Goal: Information Seeking & Learning: Learn about a topic

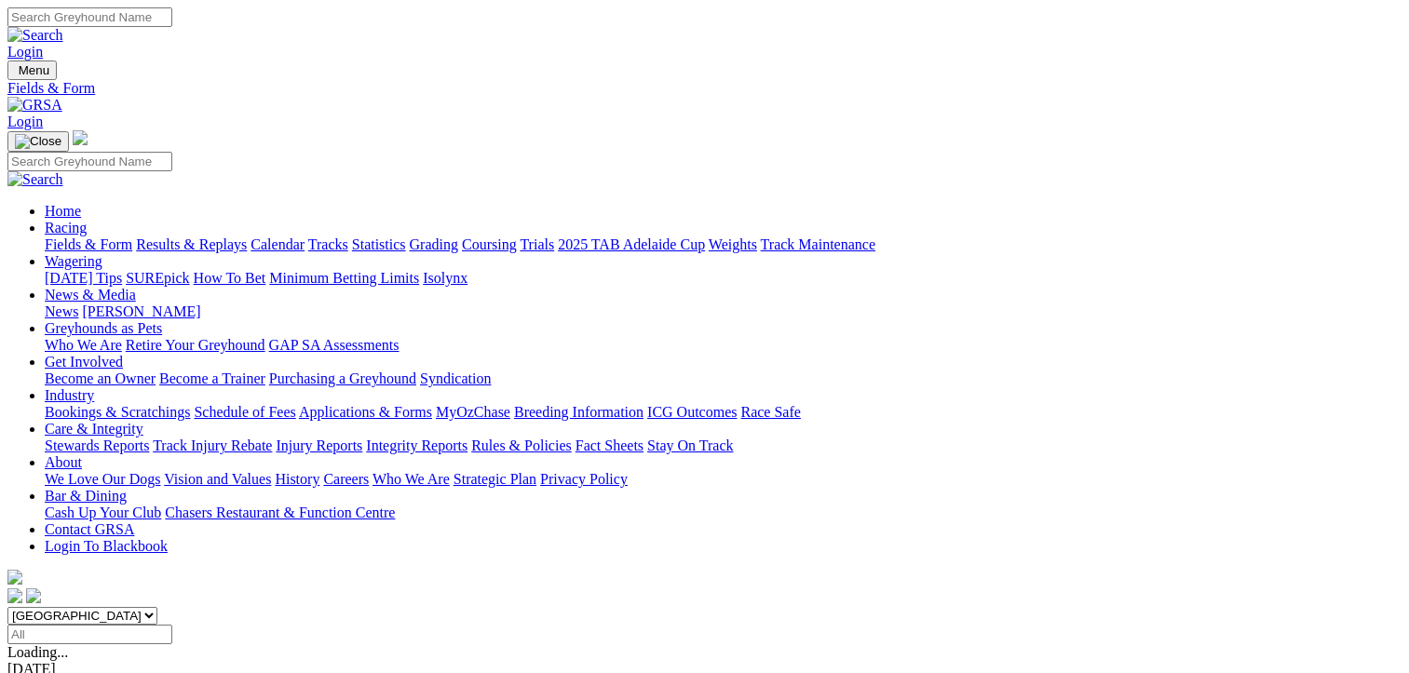
scroll to position [186, 0]
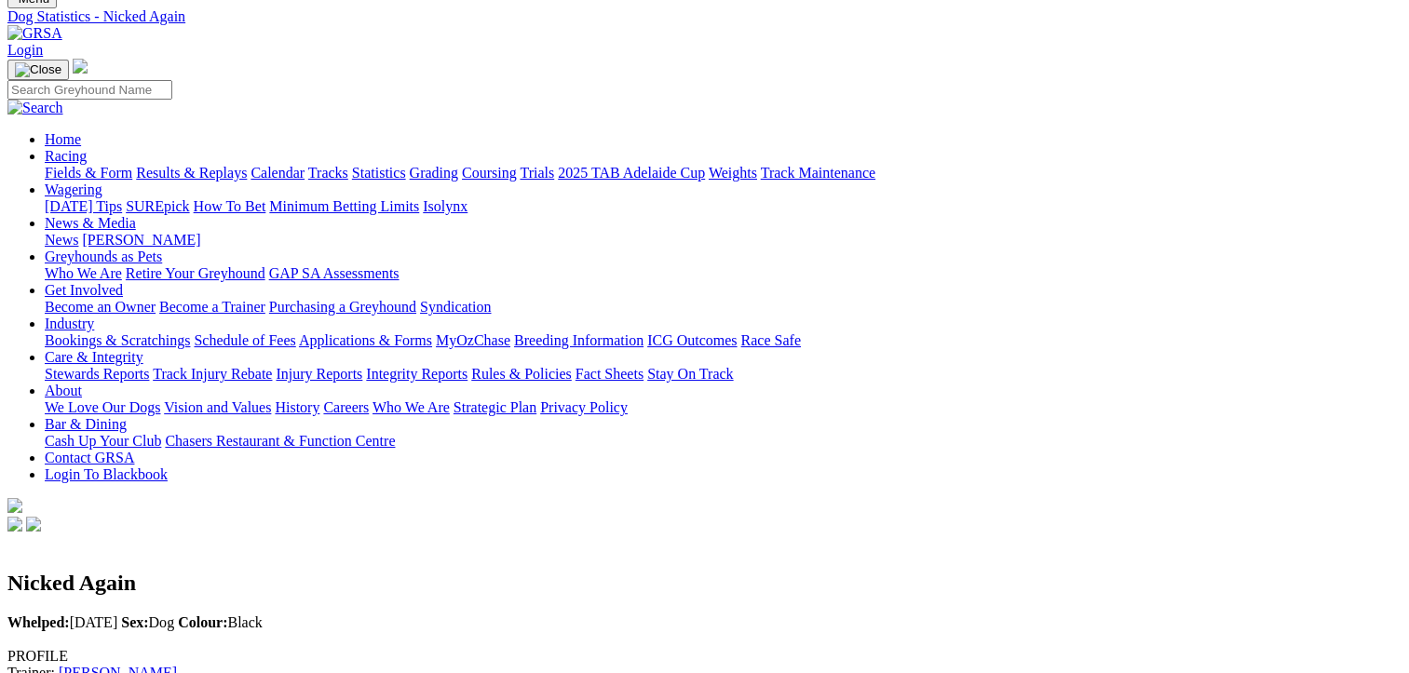
scroll to position [466, 0]
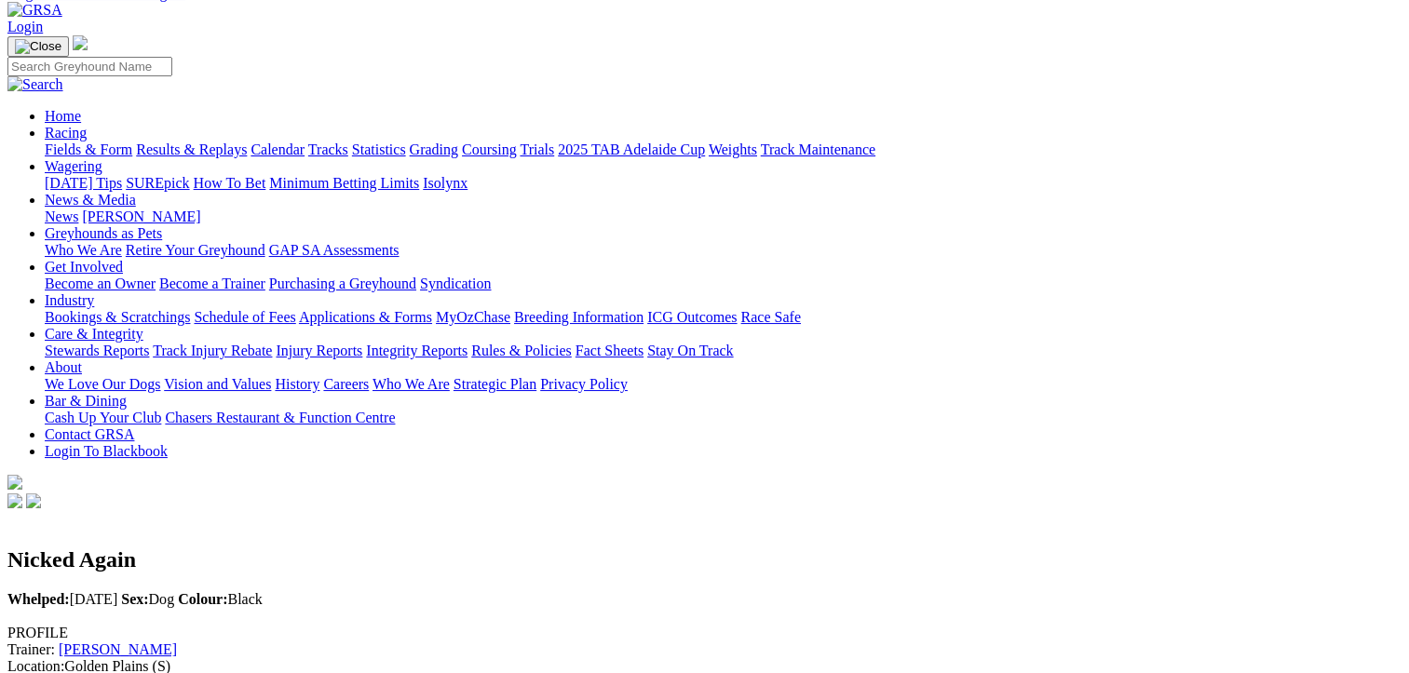
scroll to position [0, 0]
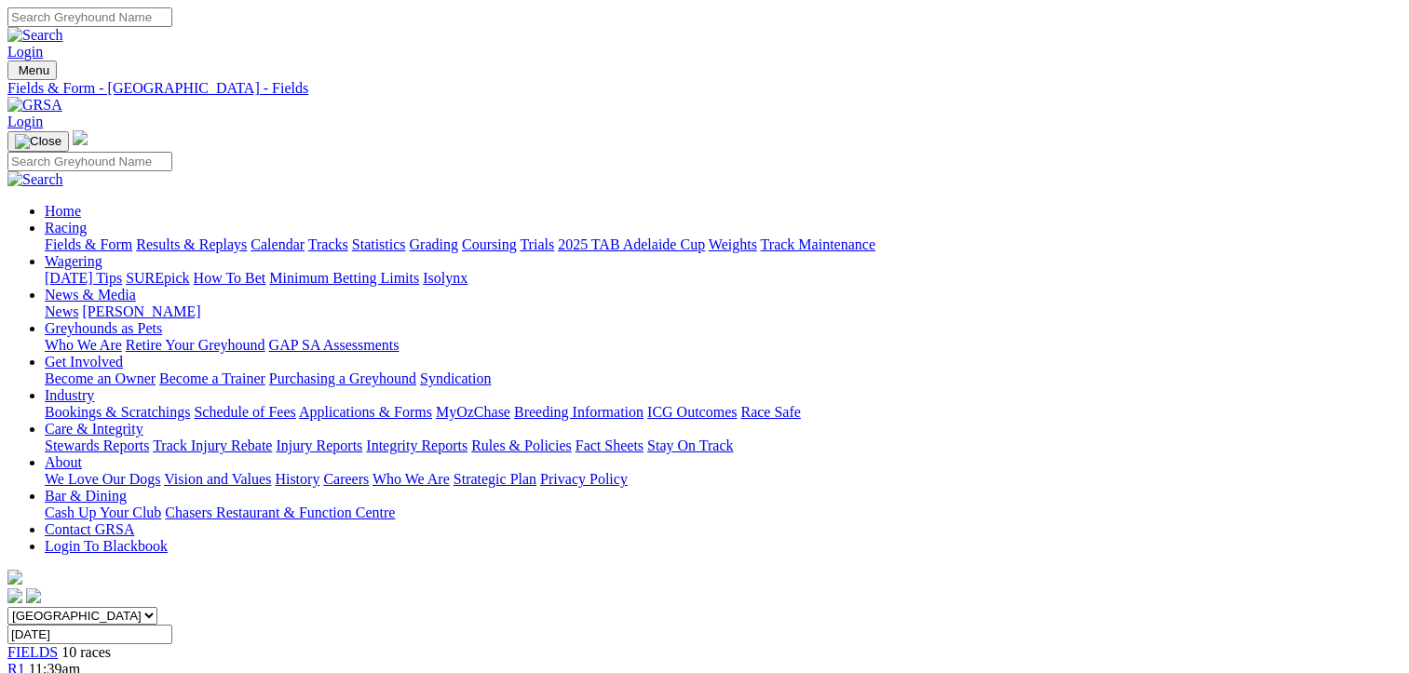
scroll to position [466, 0]
